Goal: Task Accomplishment & Management: Manage account settings

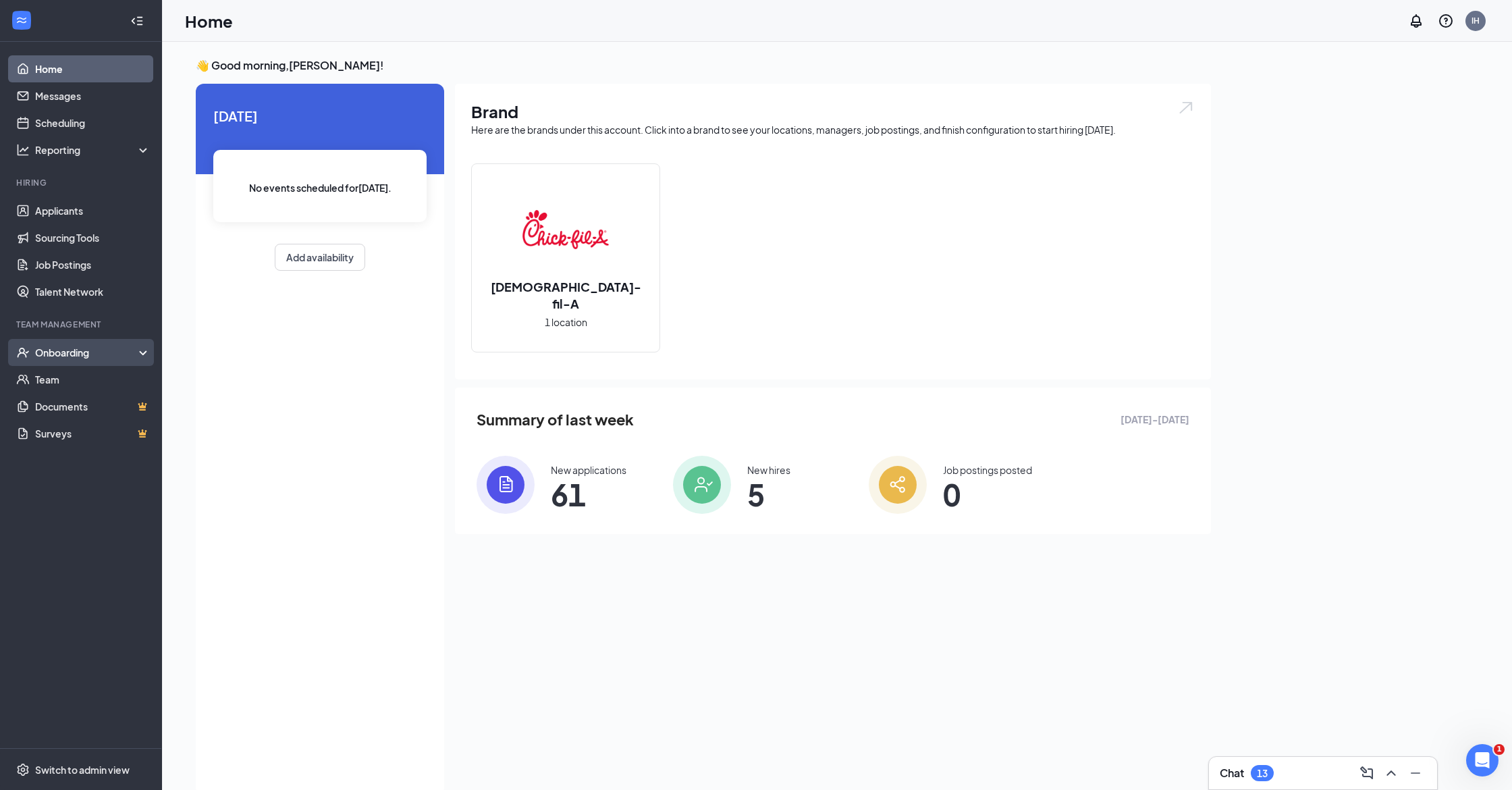
click at [74, 351] on div "Onboarding" at bounding box center [87, 352] width 104 height 13
click at [67, 378] on link "Overview" at bounding box center [92, 379] width 115 height 27
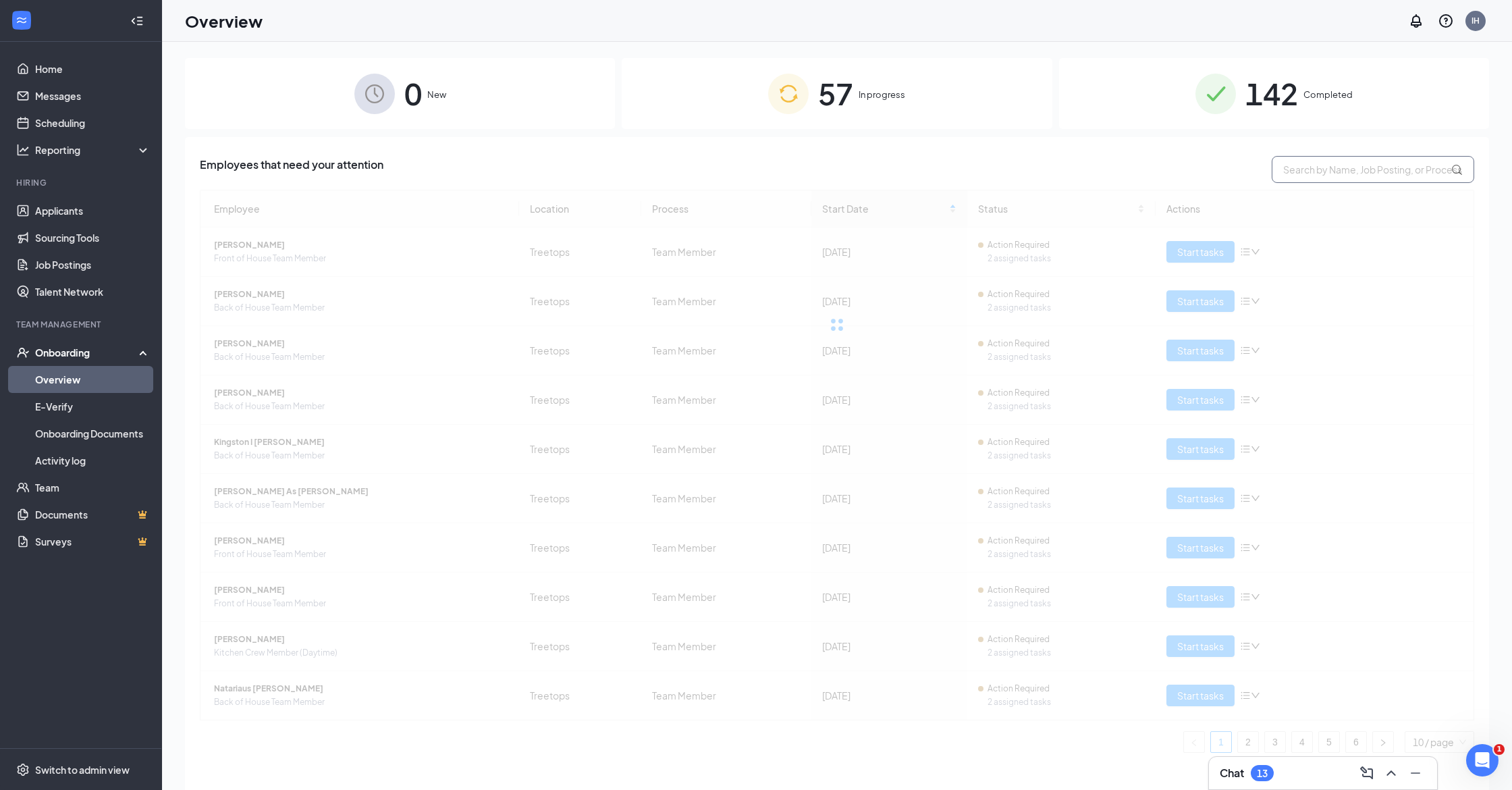
click at [1394, 172] on input "text" at bounding box center [1373, 169] width 203 height 27
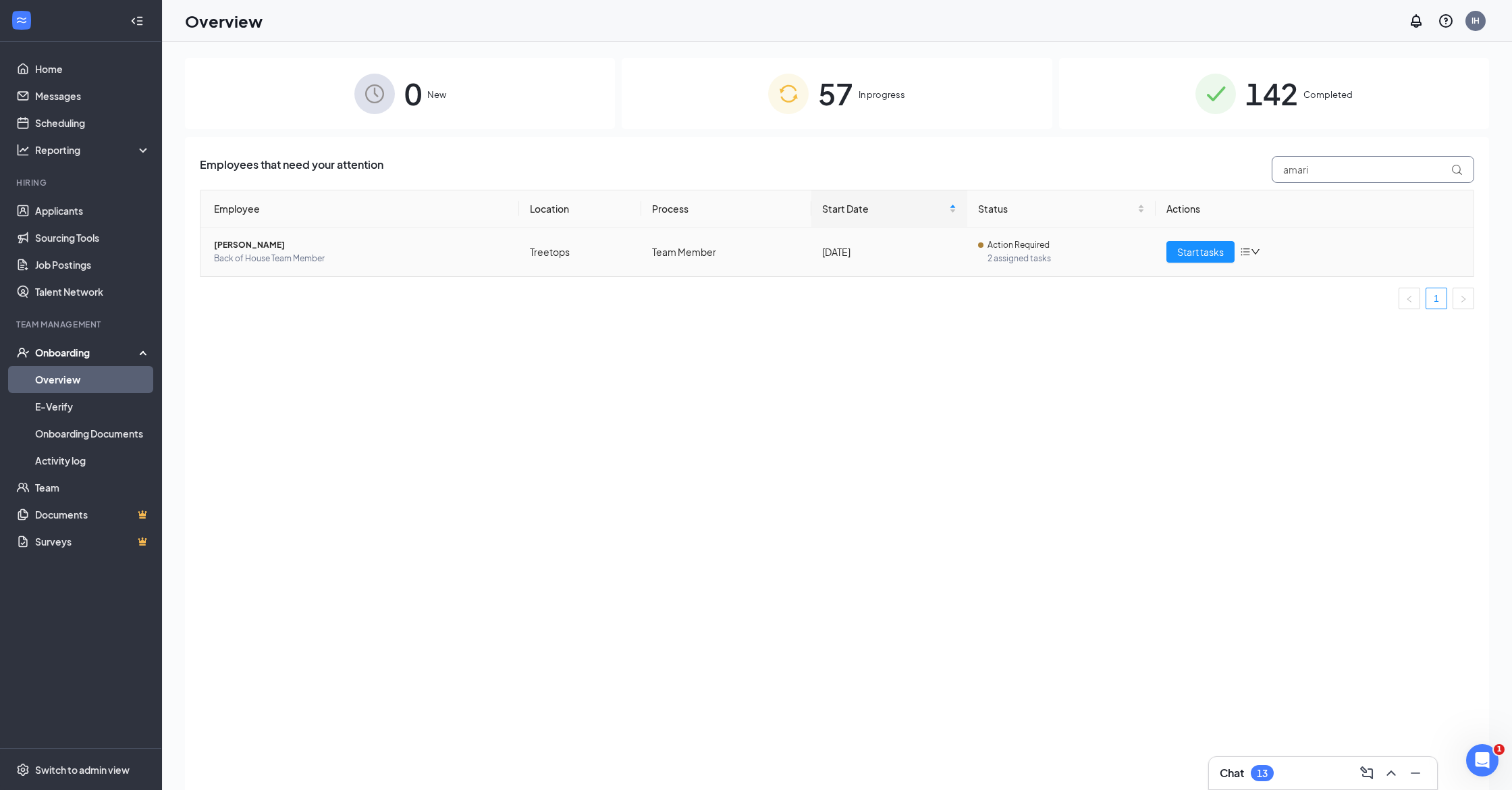
type input "amari"
click at [915, 246] on div "[DATE]" at bounding box center [890, 251] width 135 height 15
click at [223, 250] on span "[PERSON_NAME]" at bounding box center [361, 245] width 294 height 13
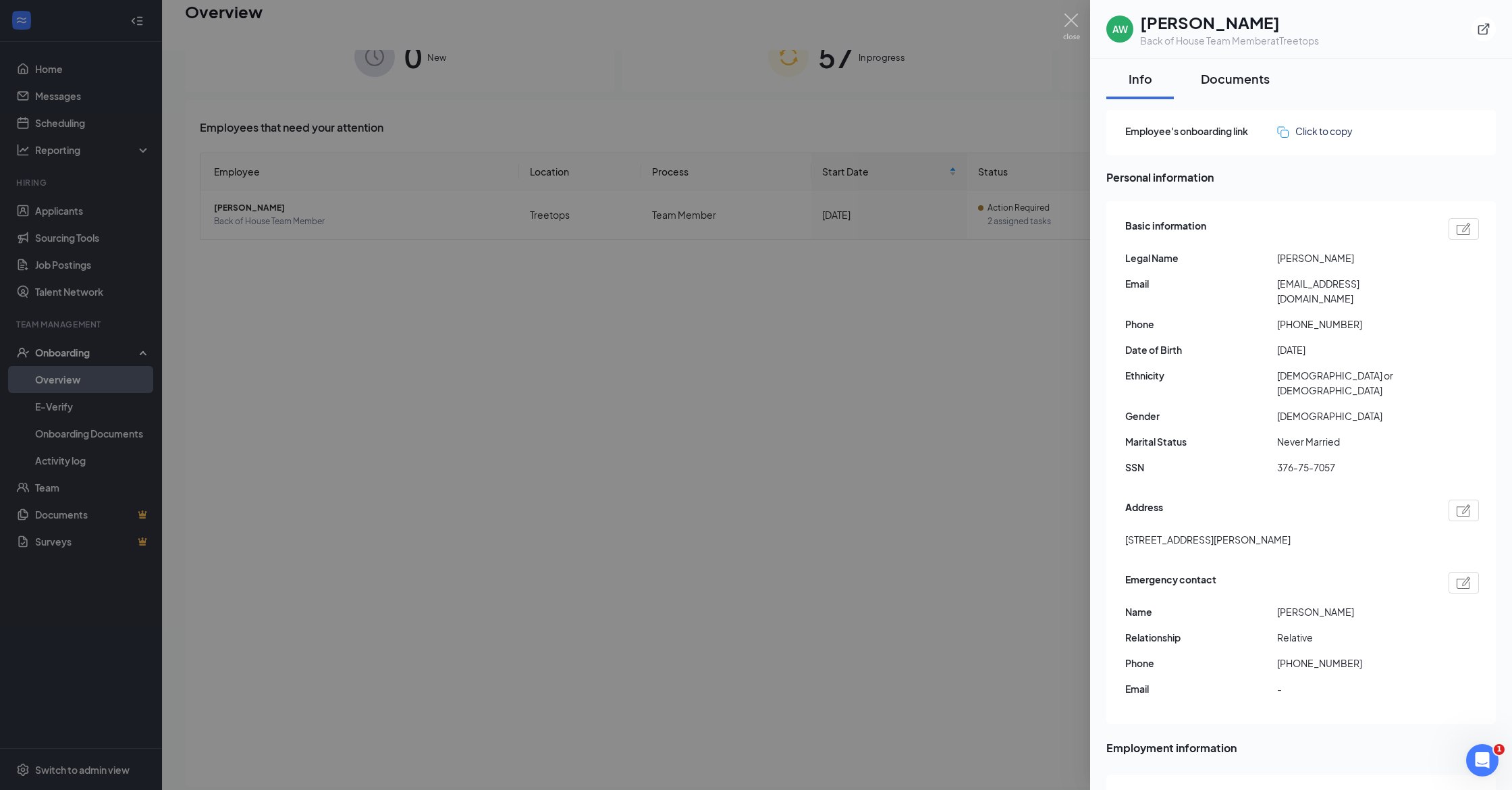
click at [1247, 78] on div "Documents" at bounding box center [1235, 79] width 69 height 17
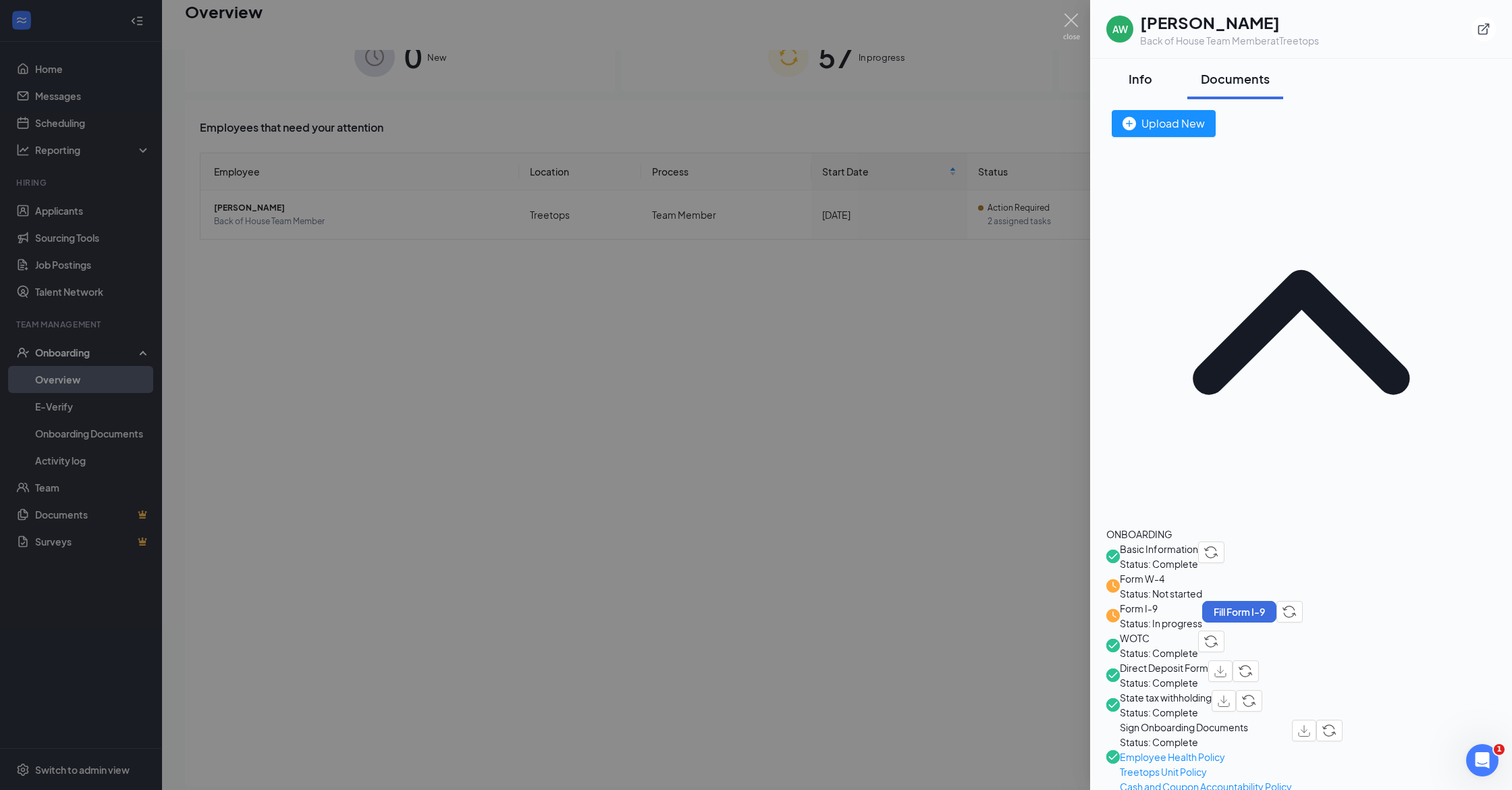
click at [1137, 85] on div "Info" at bounding box center [1140, 79] width 40 height 17
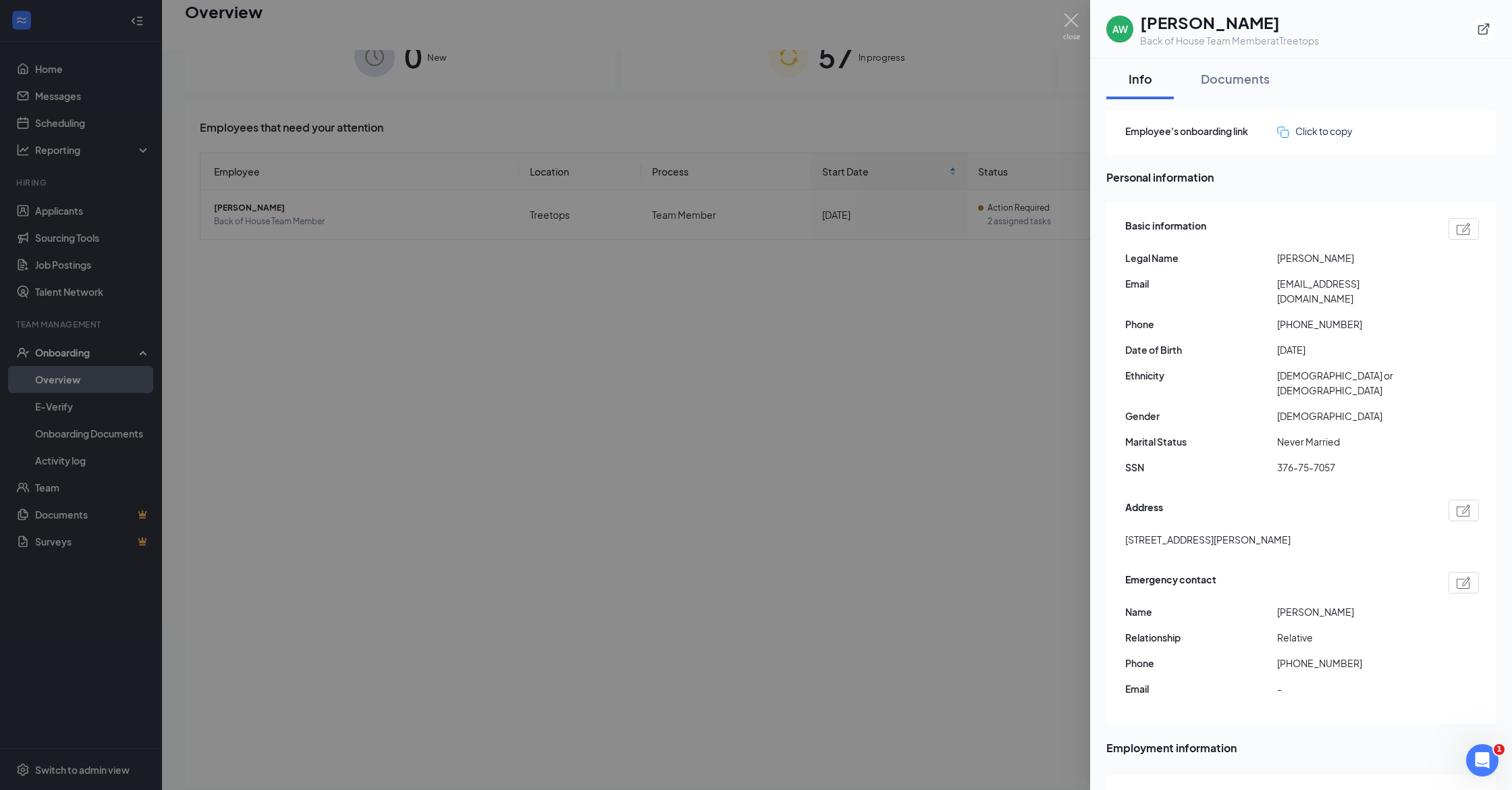
scroll to position [12, 0]
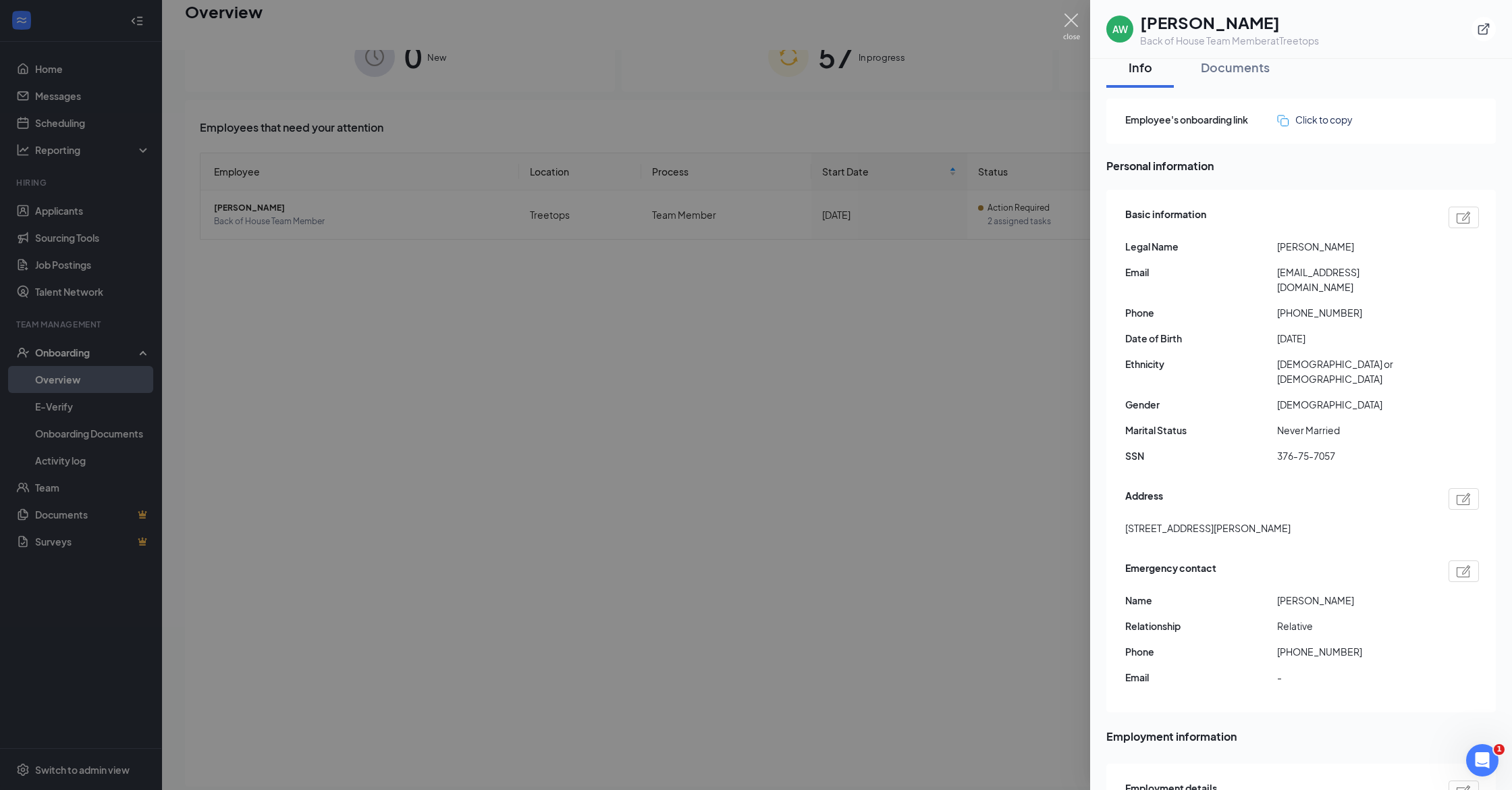
click at [1072, 19] on img at bounding box center [1072, 26] width 17 height 26
